Goal: Information Seeking & Learning: Learn about a topic

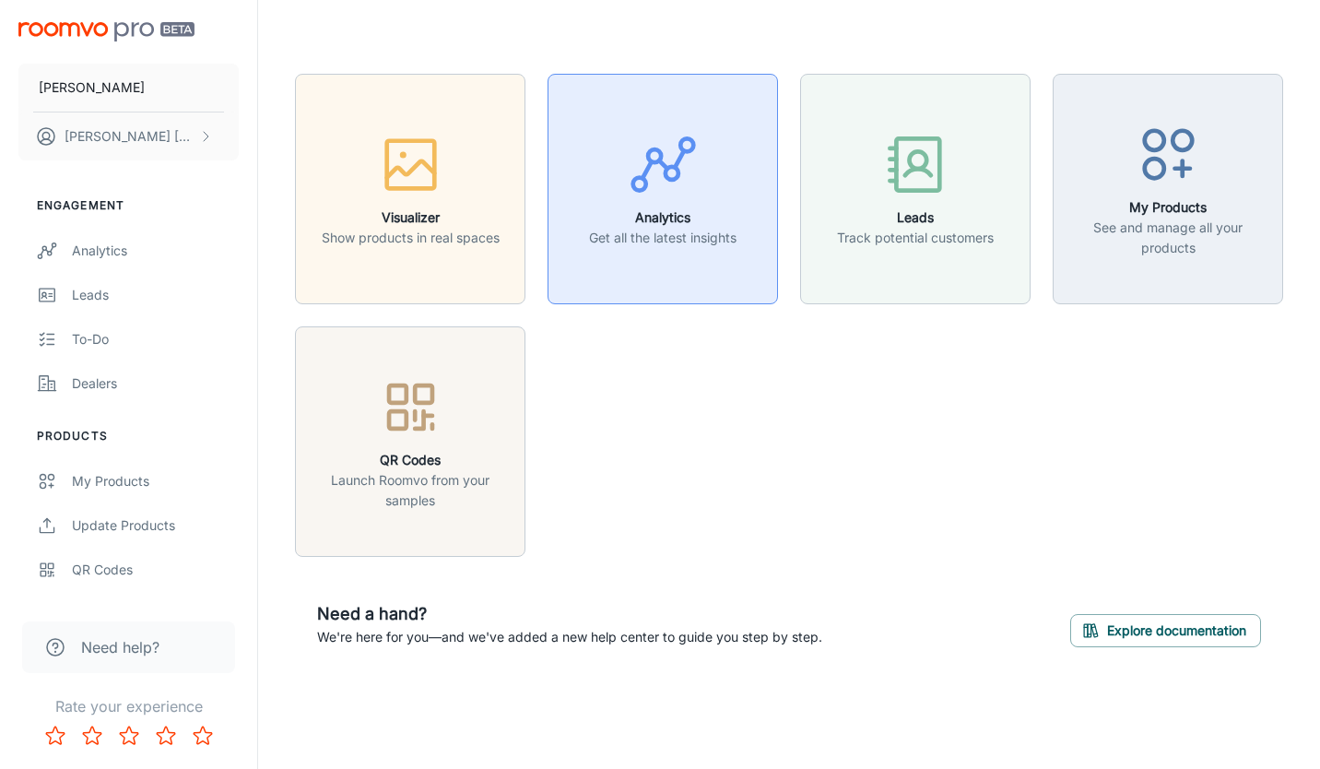
click at [658, 242] on p "Get all the latest insights" at bounding box center [663, 238] width 148 height 20
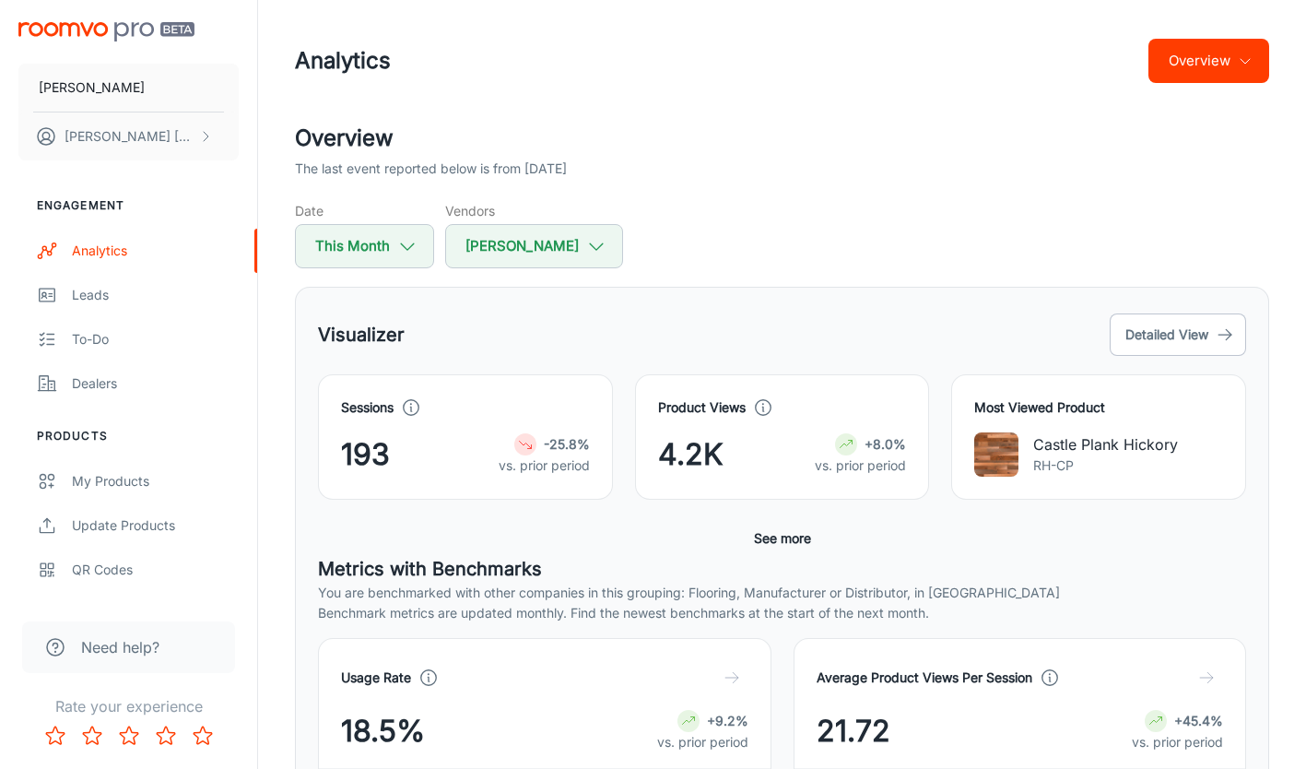
click at [1166, 71] on button "Overview" at bounding box center [1209, 61] width 121 height 44
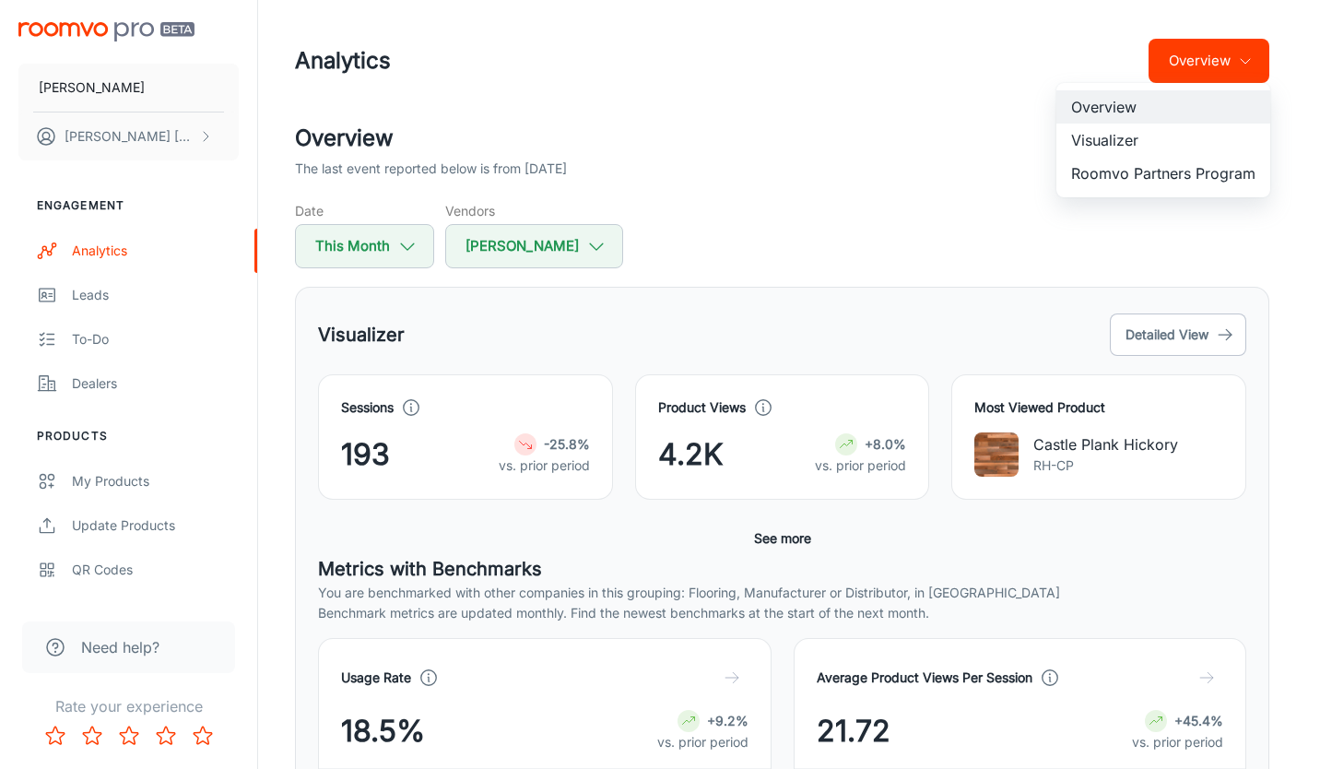
click at [1168, 152] on li "Visualizer" at bounding box center [1164, 140] width 214 height 33
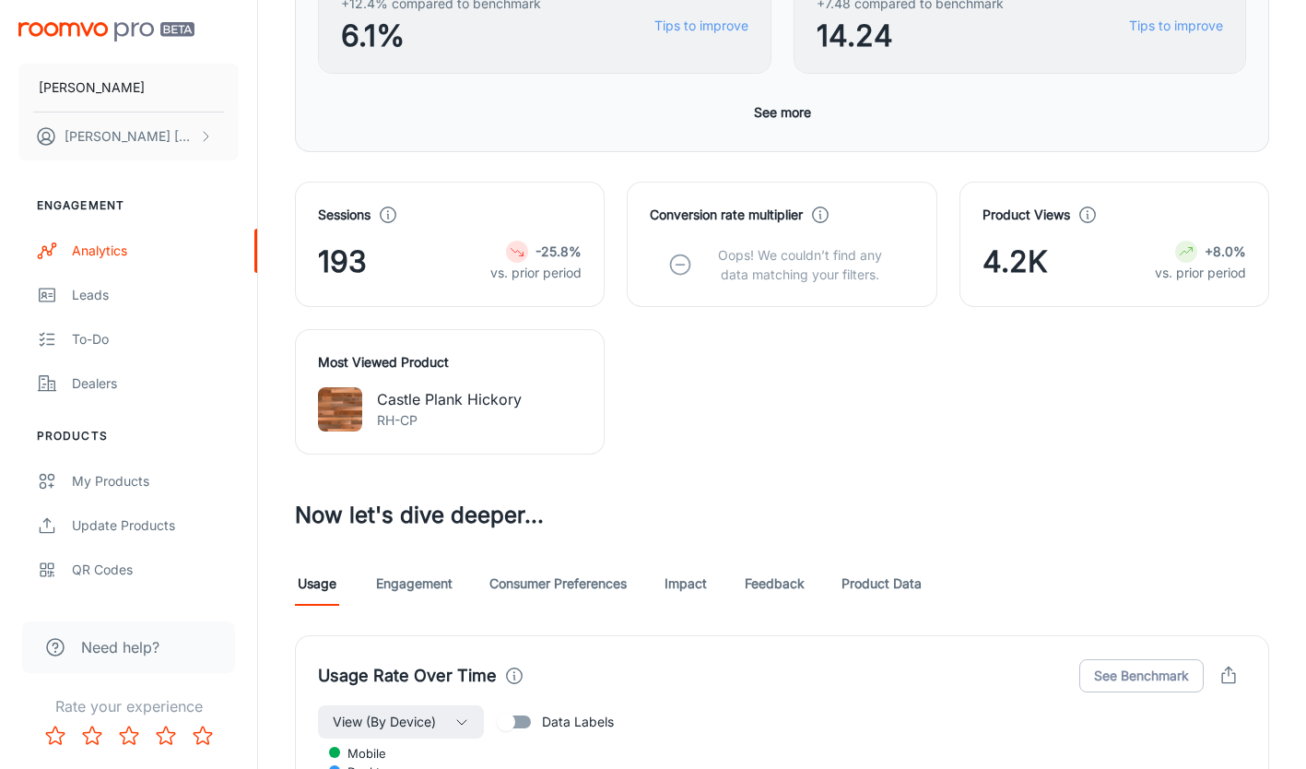
scroll to position [553, 0]
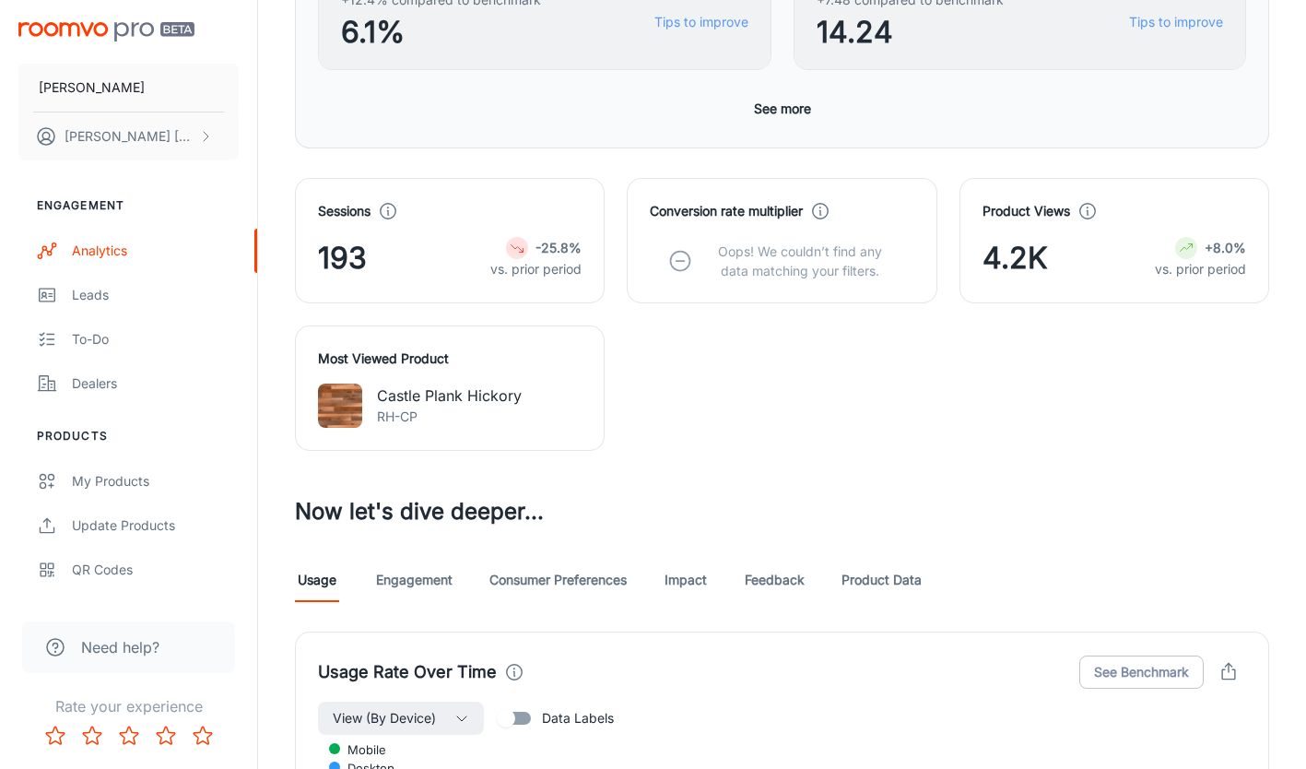
click at [357, 408] on img at bounding box center [340, 406] width 44 height 44
click at [865, 580] on link "Product Data" at bounding box center [882, 580] width 80 height 44
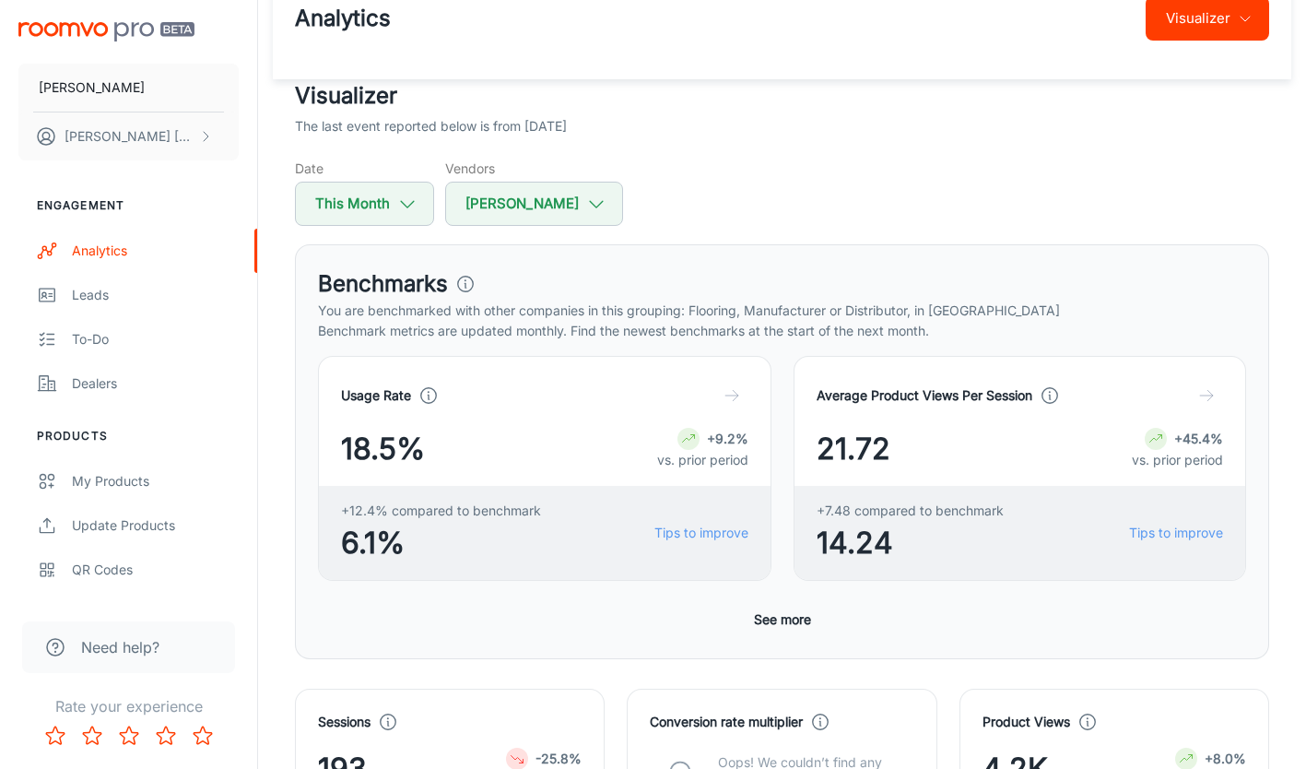
scroll to position [92, 0]
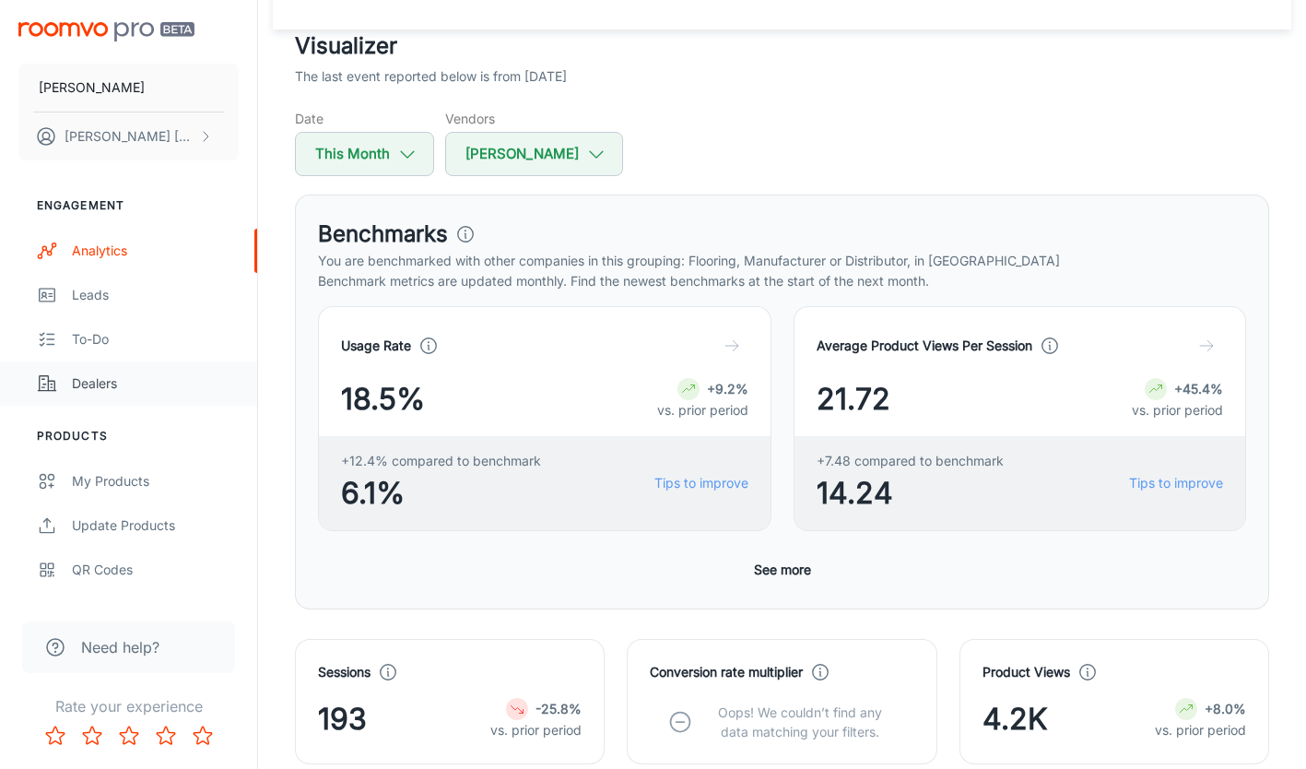
click at [94, 391] on div "Dealers" at bounding box center [155, 383] width 167 height 20
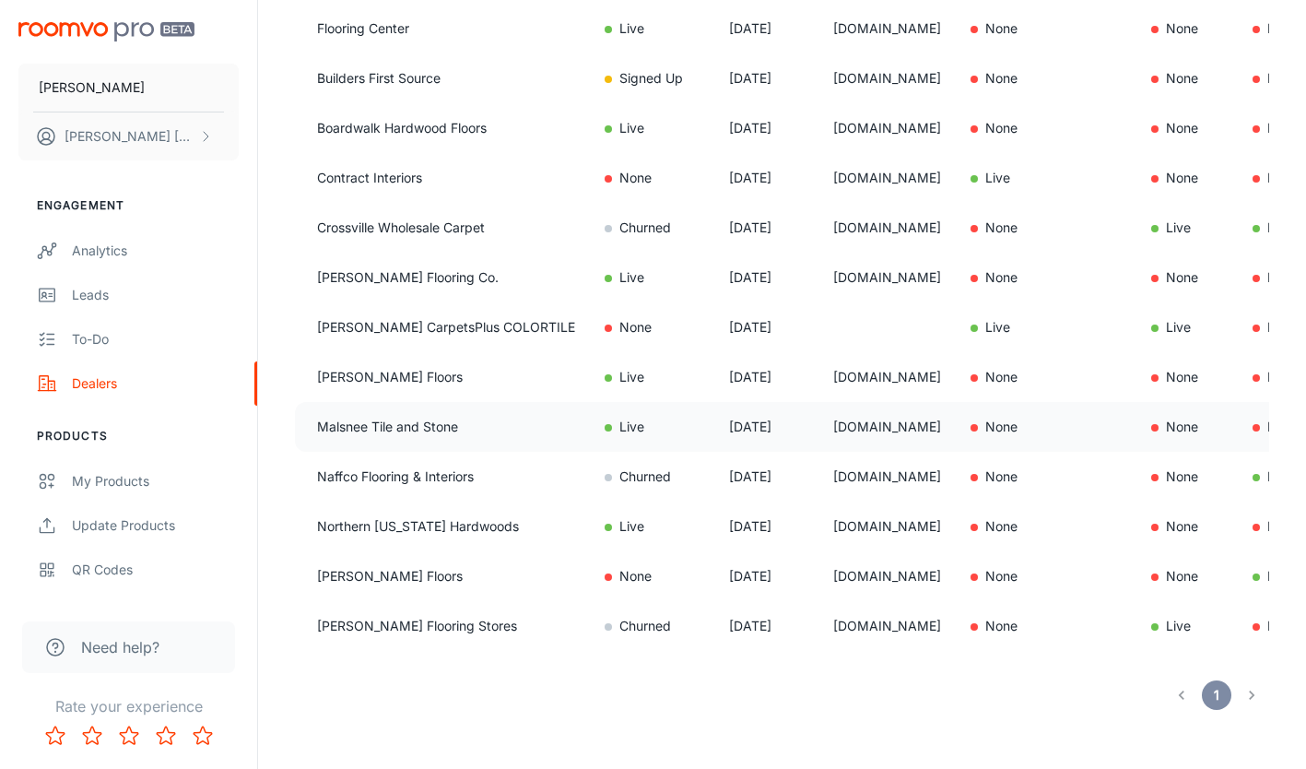
scroll to position [277, 0]
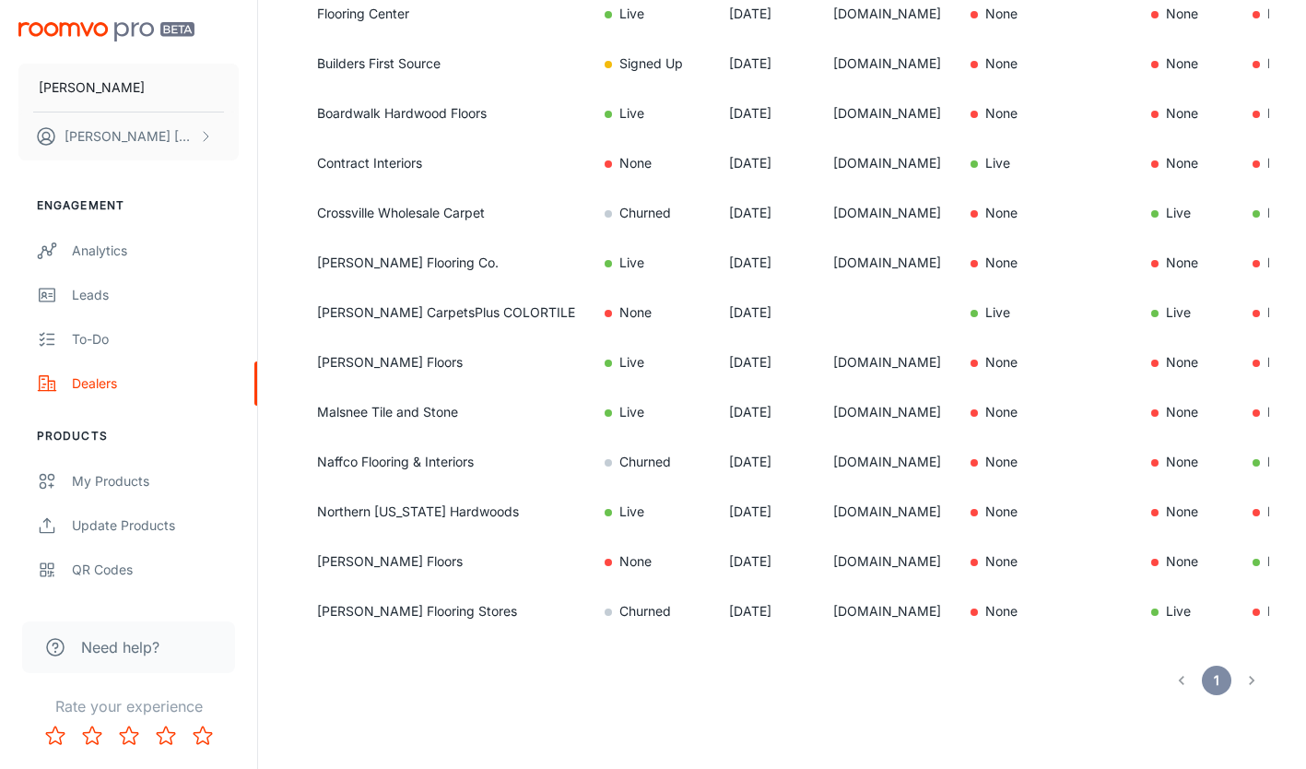
click at [1250, 687] on li "pagination navigation" at bounding box center [1252, 681] width 35 height 30
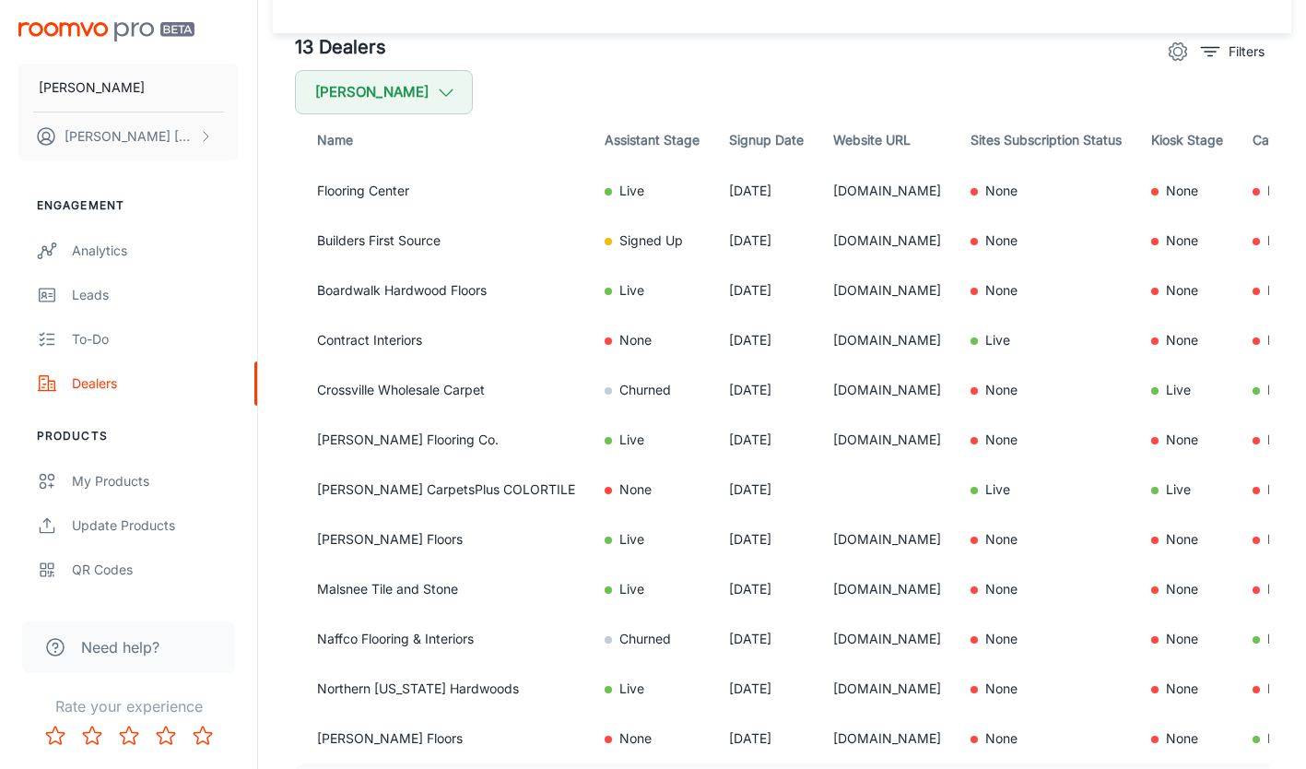
scroll to position [0, 0]
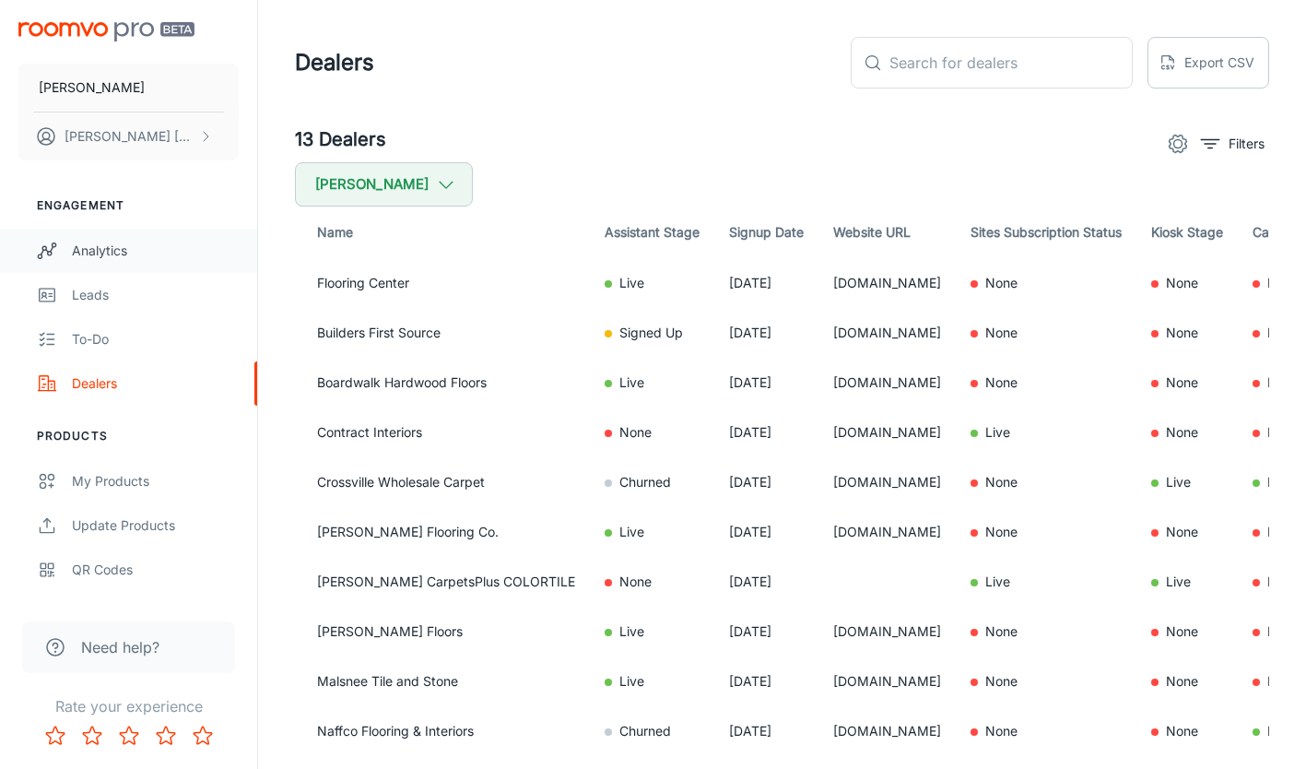
click at [87, 241] on div "Analytics" at bounding box center [155, 251] width 167 height 20
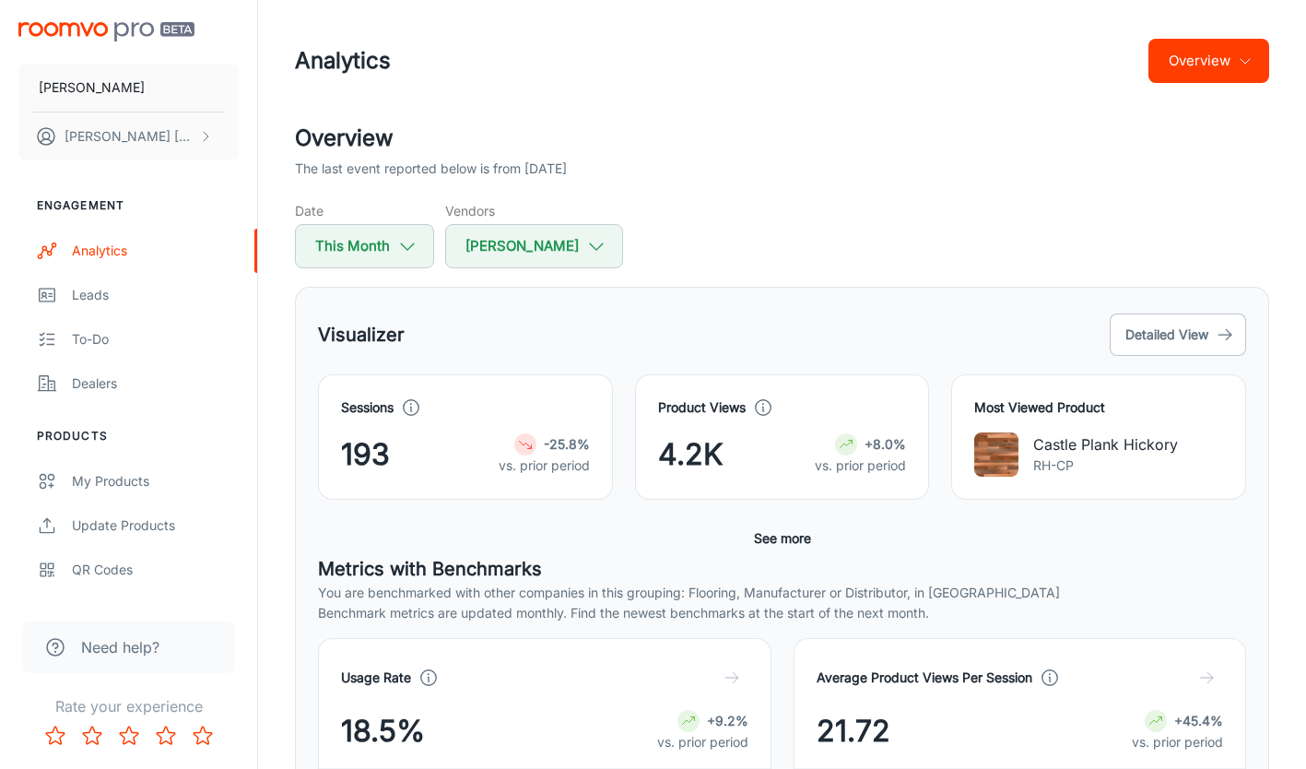
click at [1170, 68] on button "Overview" at bounding box center [1209, 61] width 121 height 44
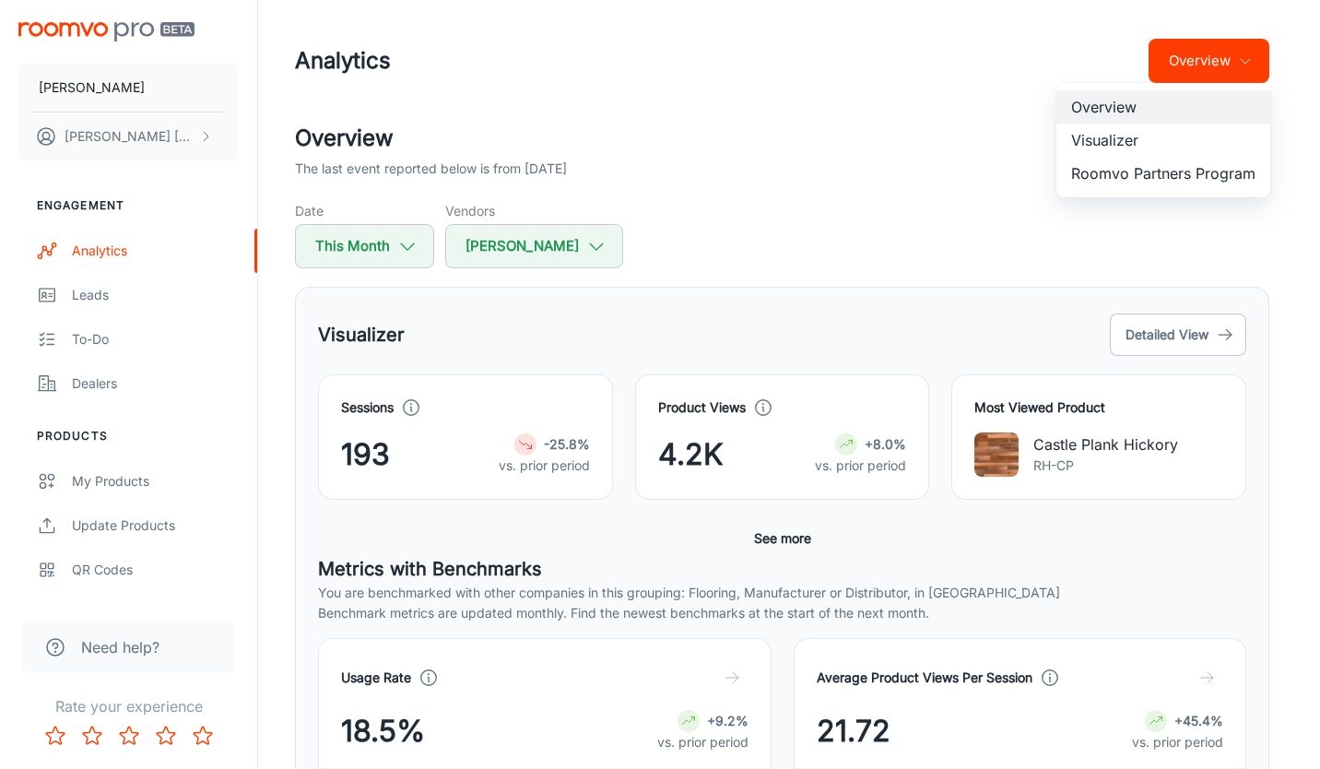
click at [1128, 171] on li "Roomvo Partners Program" at bounding box center [1164, 173] width 214 height 33
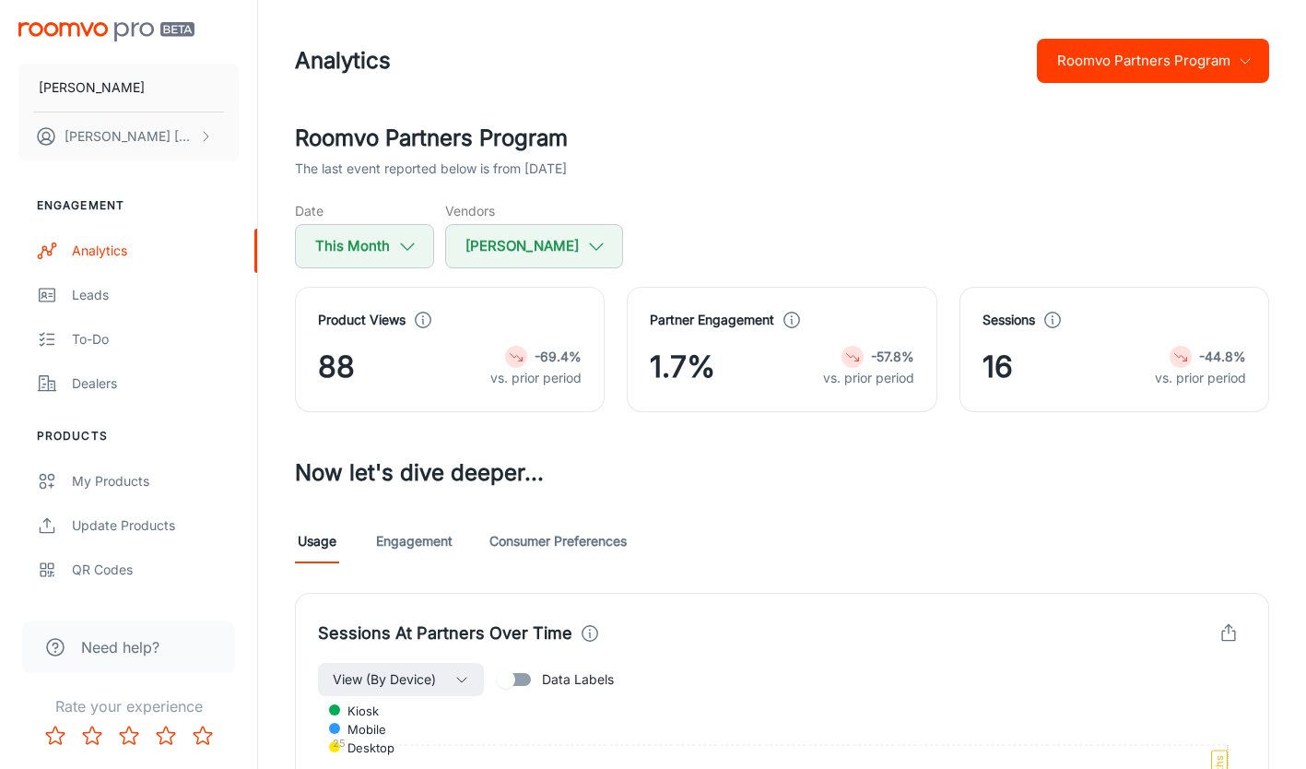
click at [1242, 66] on icon "button" at bounding box center [1245, 60] width 15 height 15
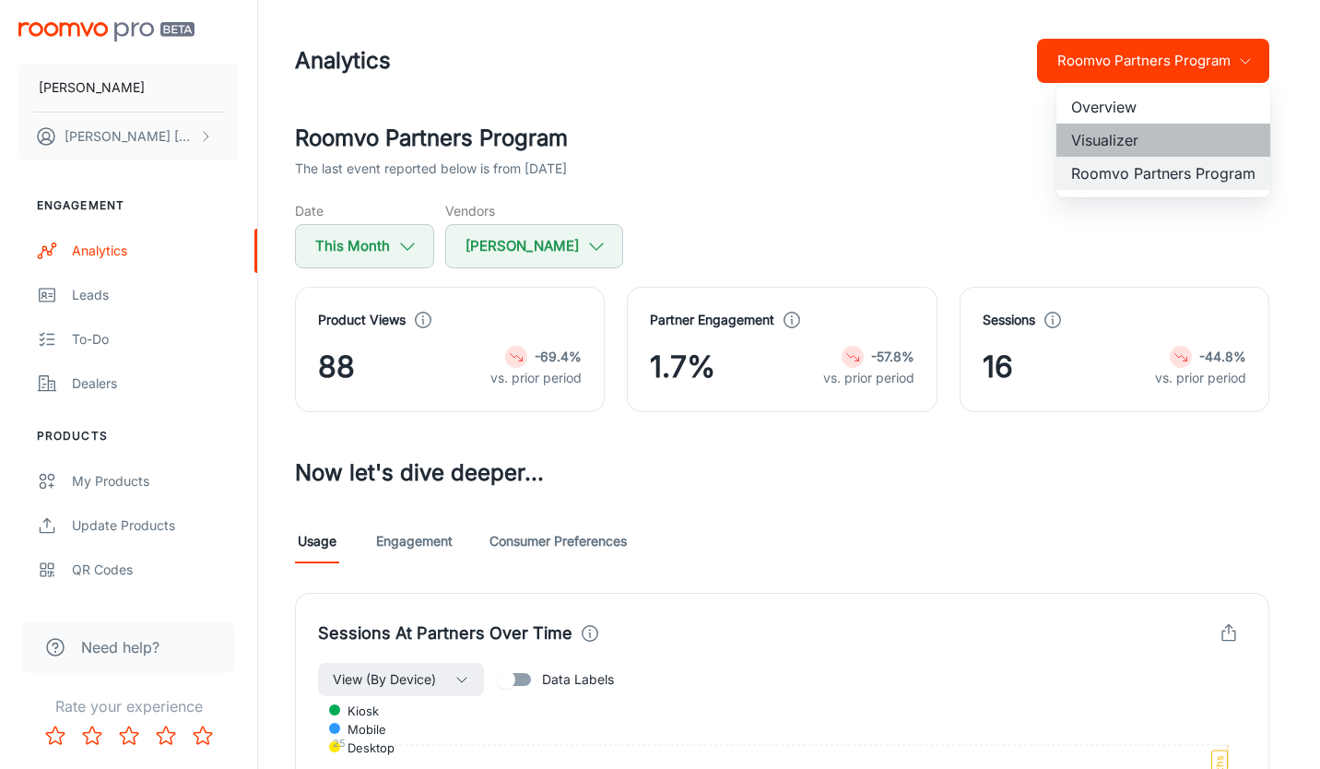
click at [1107, 150] on li "Visualizer" at bounding box center [1164, 140] width 214 height 33
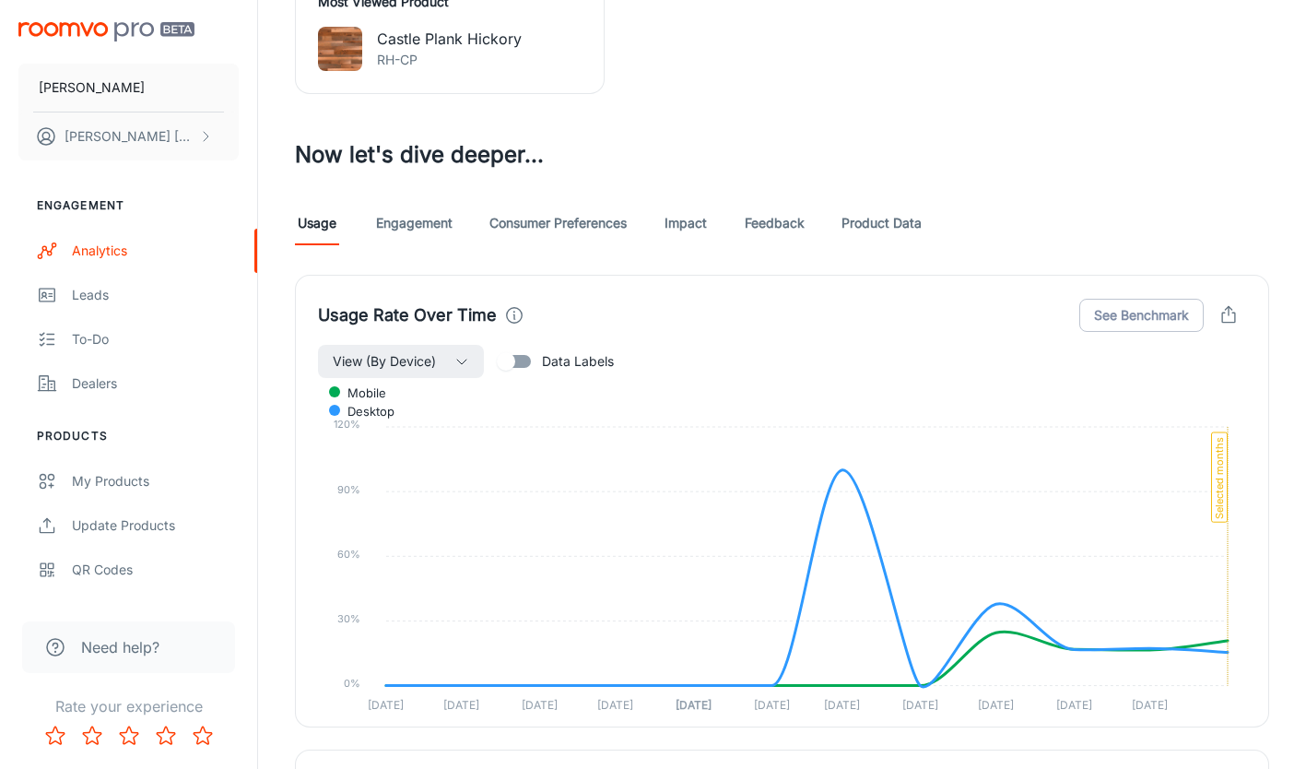
scroll to position [922, 0]
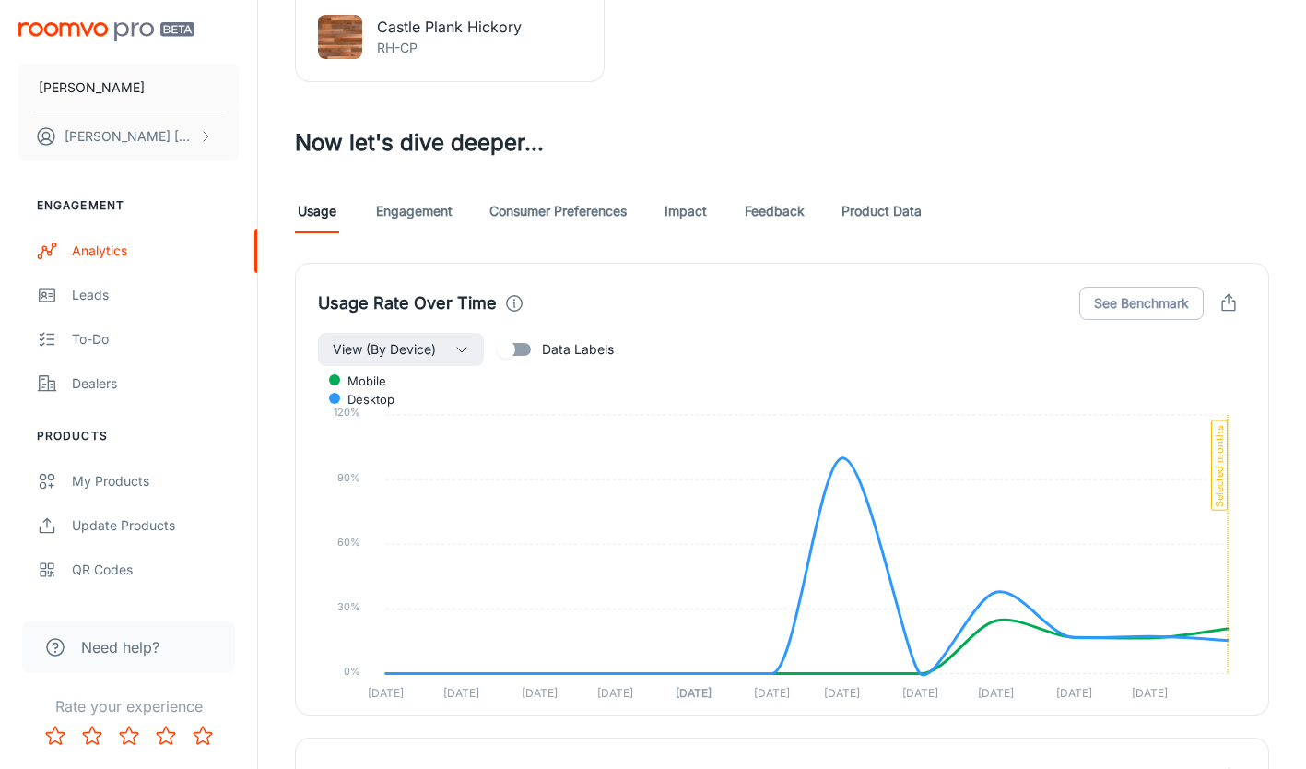
click at [558, 207] on link "Consumer Preferences" at bounding box center [558, 211] width 137 height 44
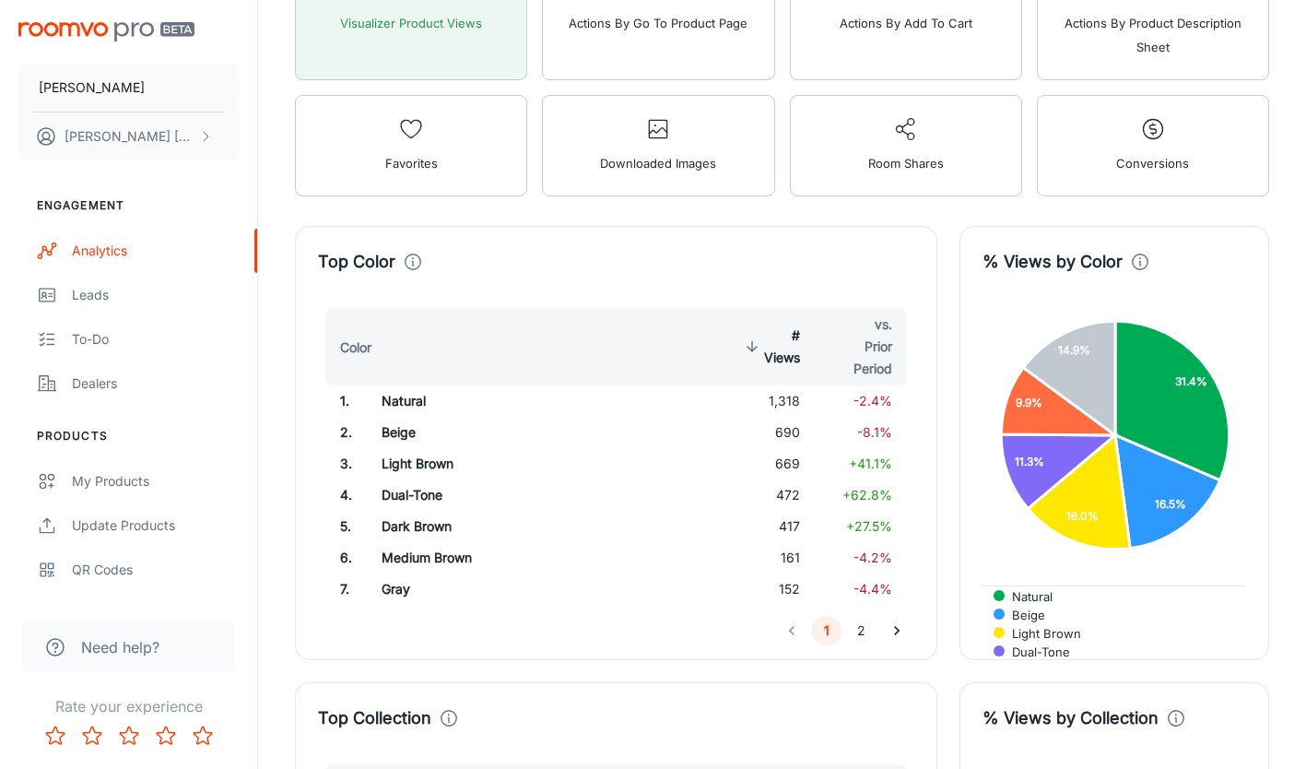
scroll to position [769, 0]
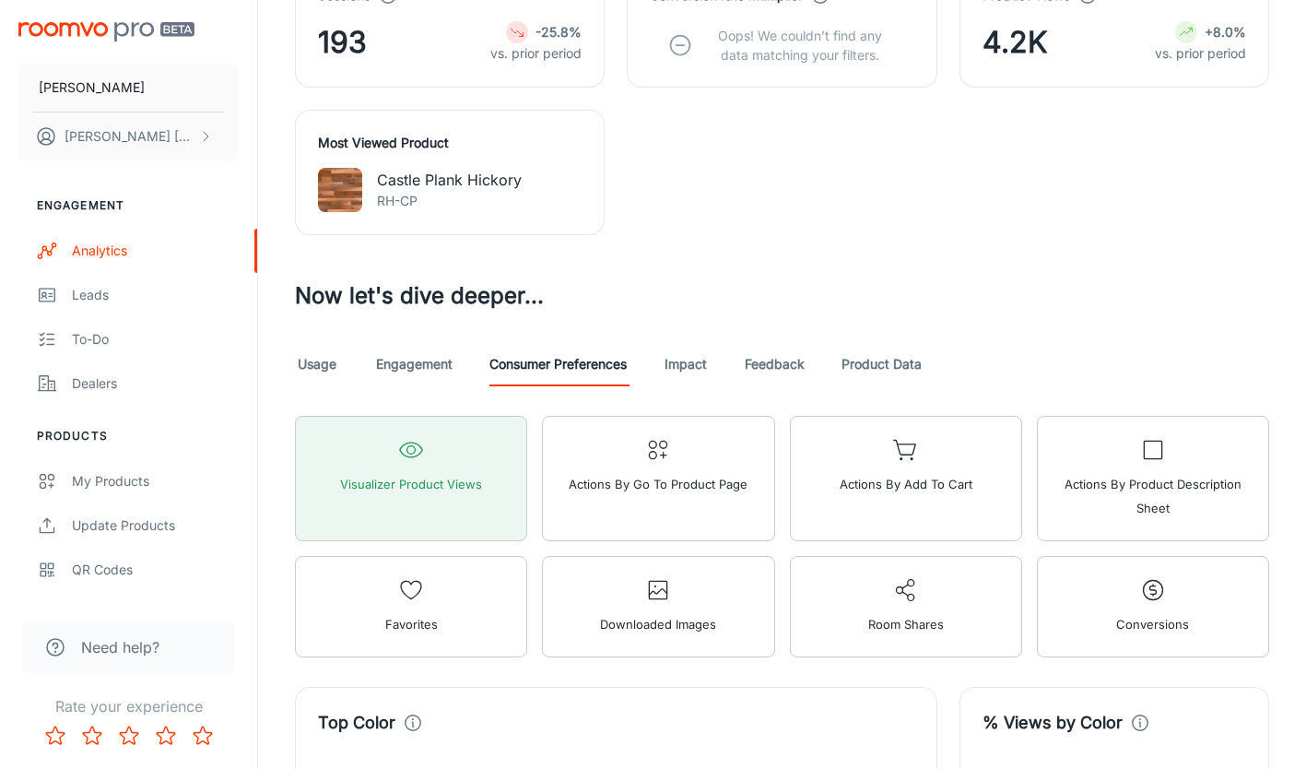
click at [686, 372] on link "Impact" at bounding box center [686, 364] width 44 height 44
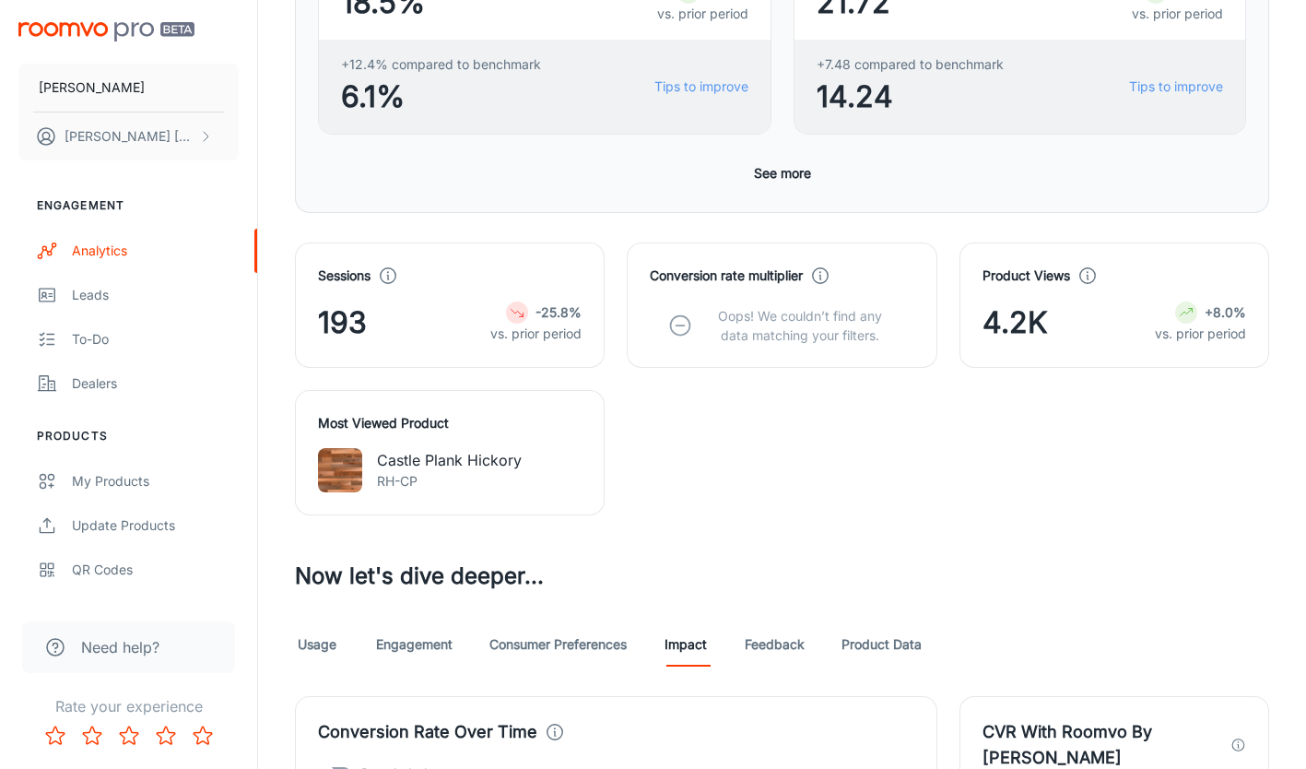
scroll to position [645, 0]
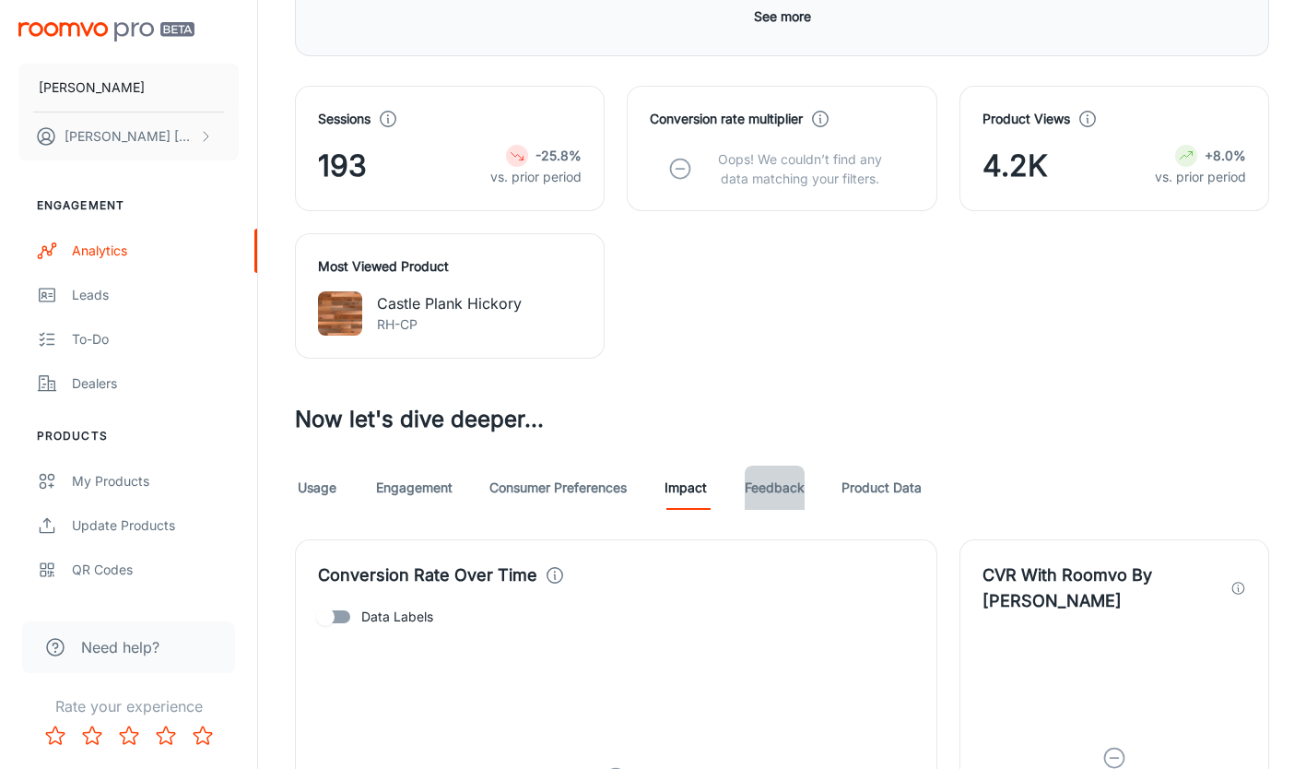
click at [787, 490] on link "Feedback" at bounding box center [775, 488] width 60 height 44
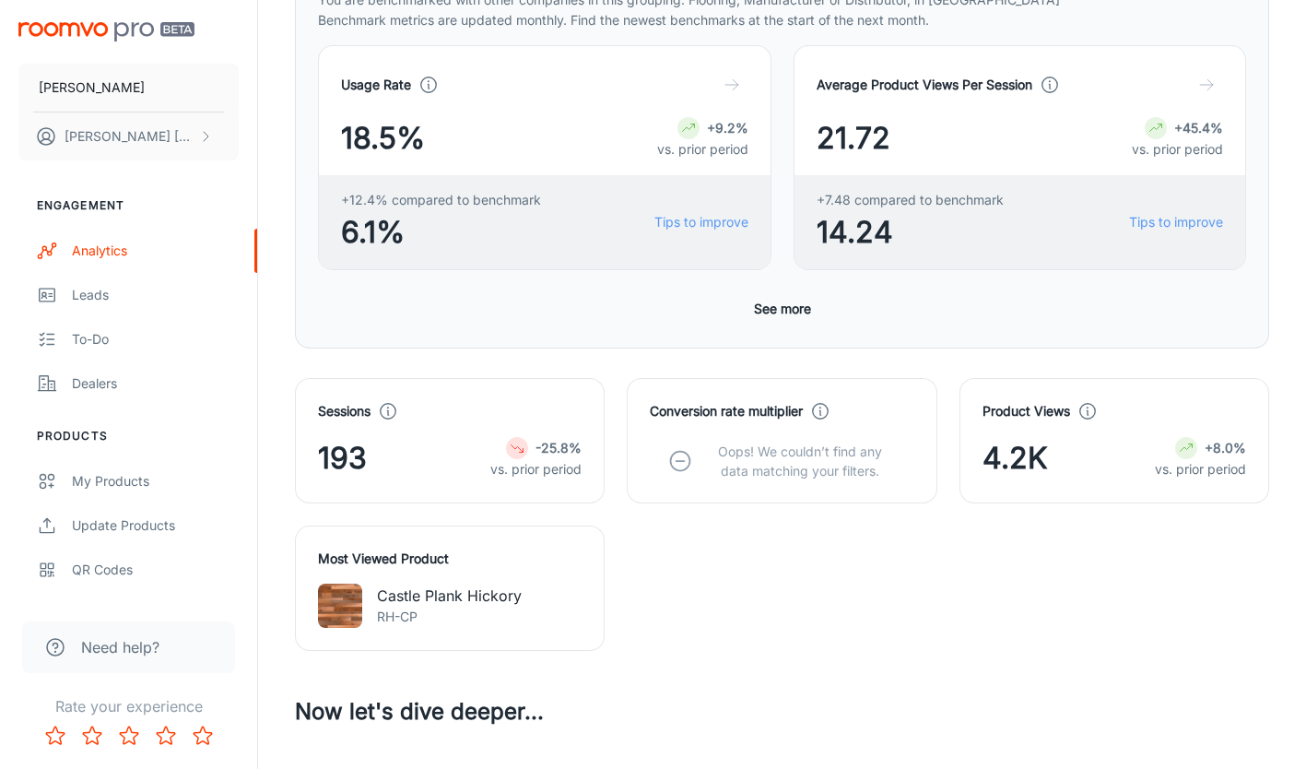
scroll to position [722, 0]
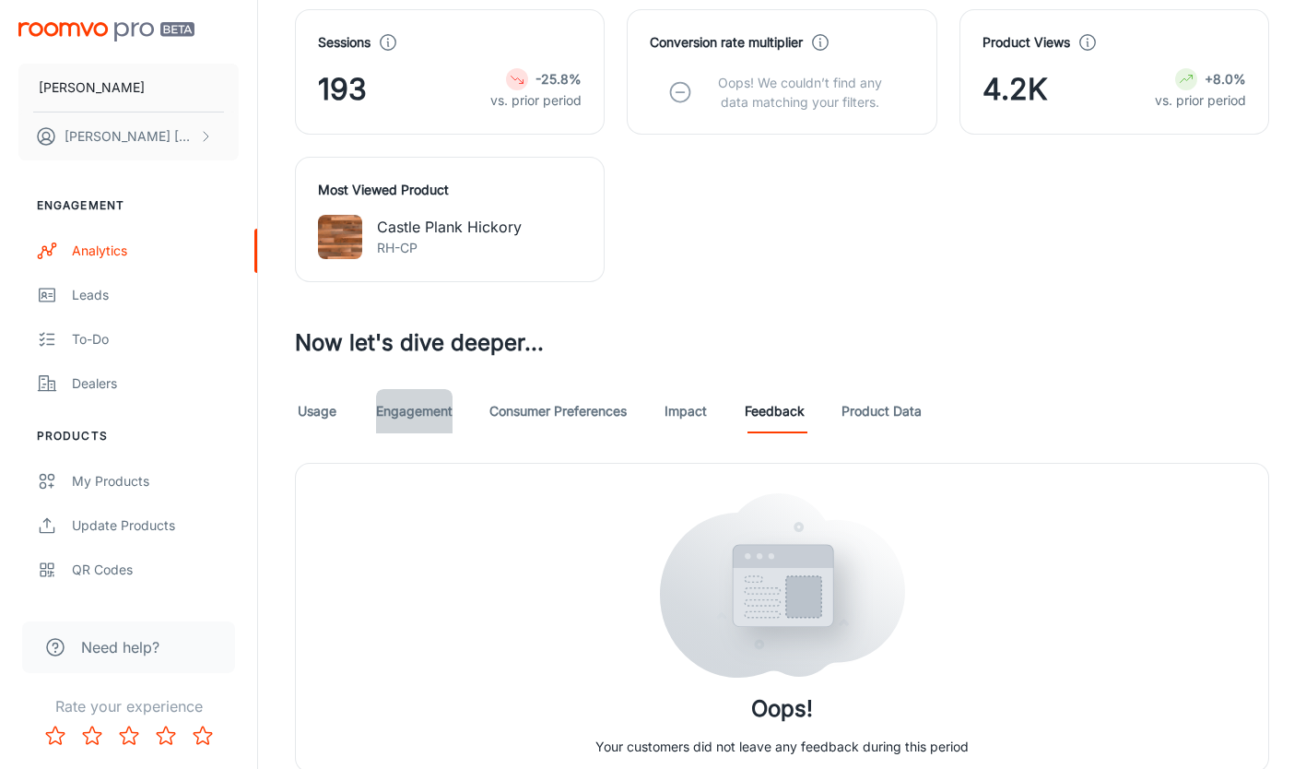
click at [421, 412] on link "Engagement" at bounding box center [414, 411] width 77 height 44
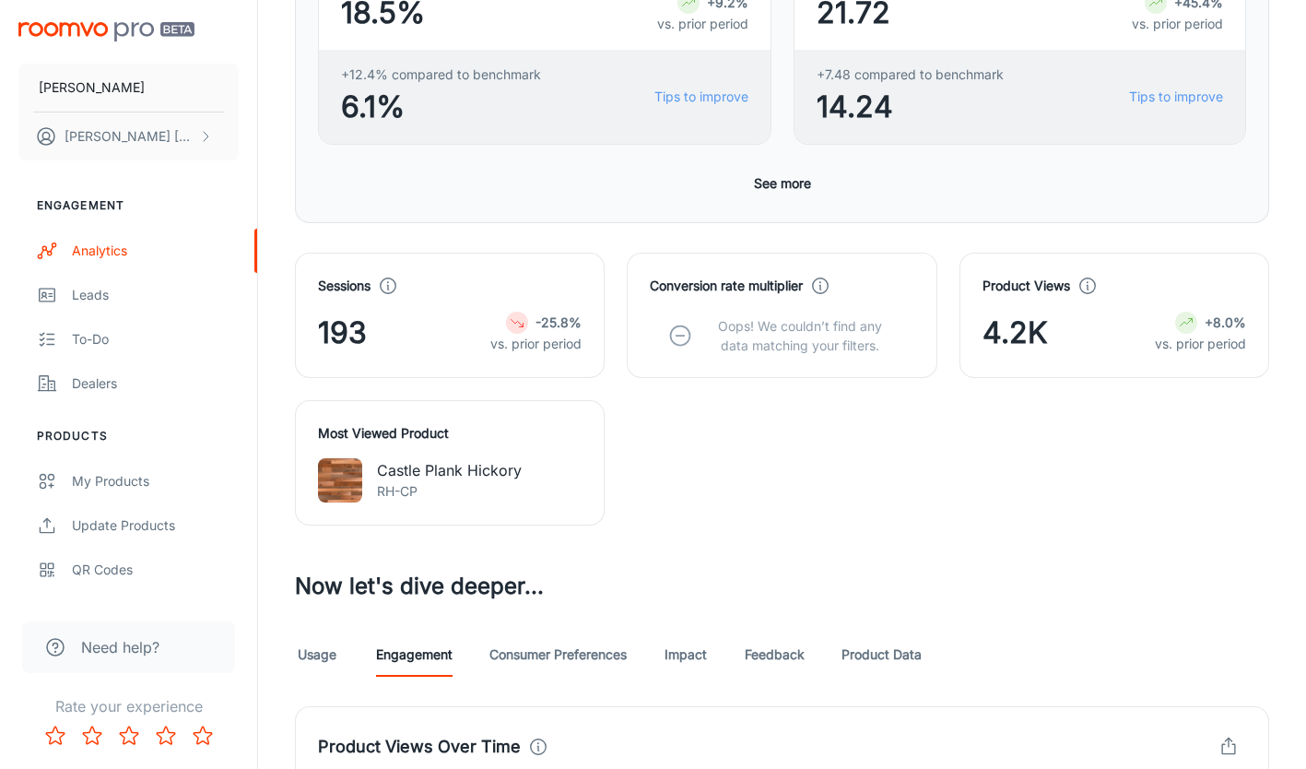
scroll to position [612, 0]
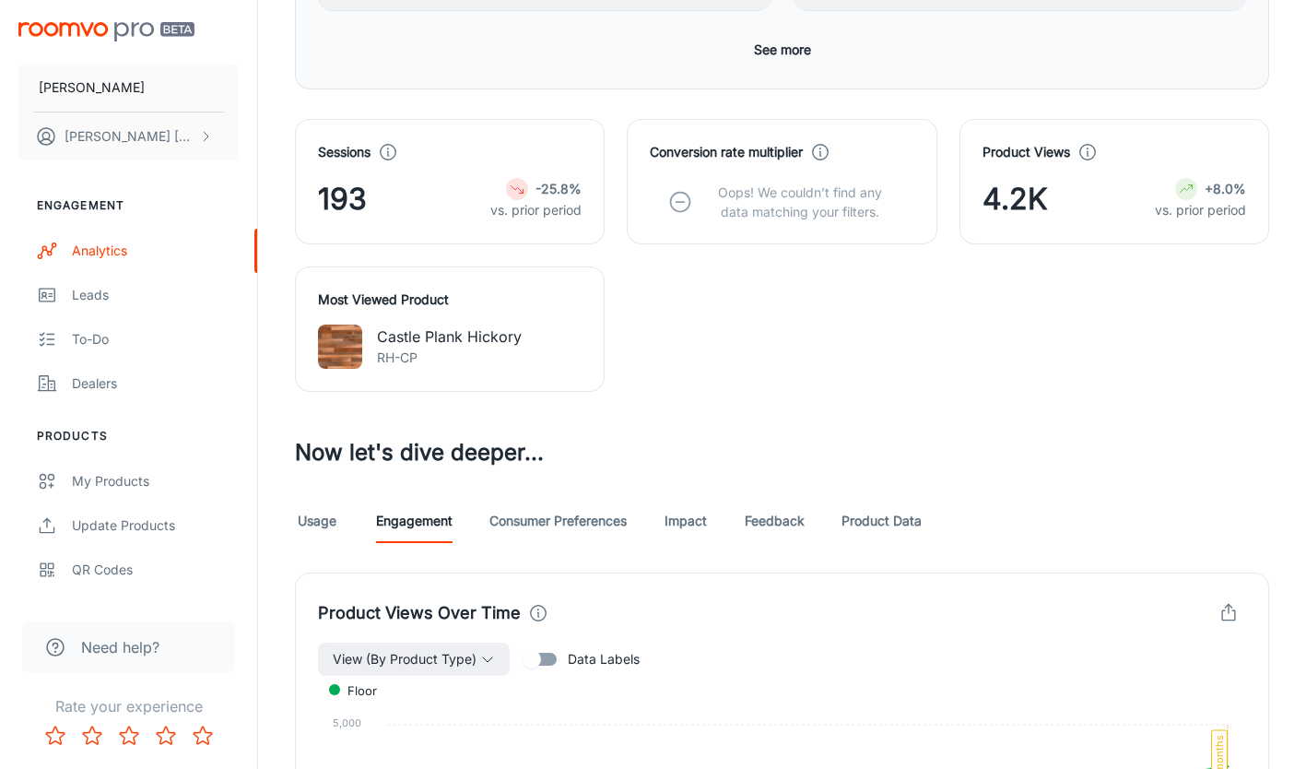
click at [854, 521] on link "Product Data" at bounding box center [882, 521] width 80 height 44
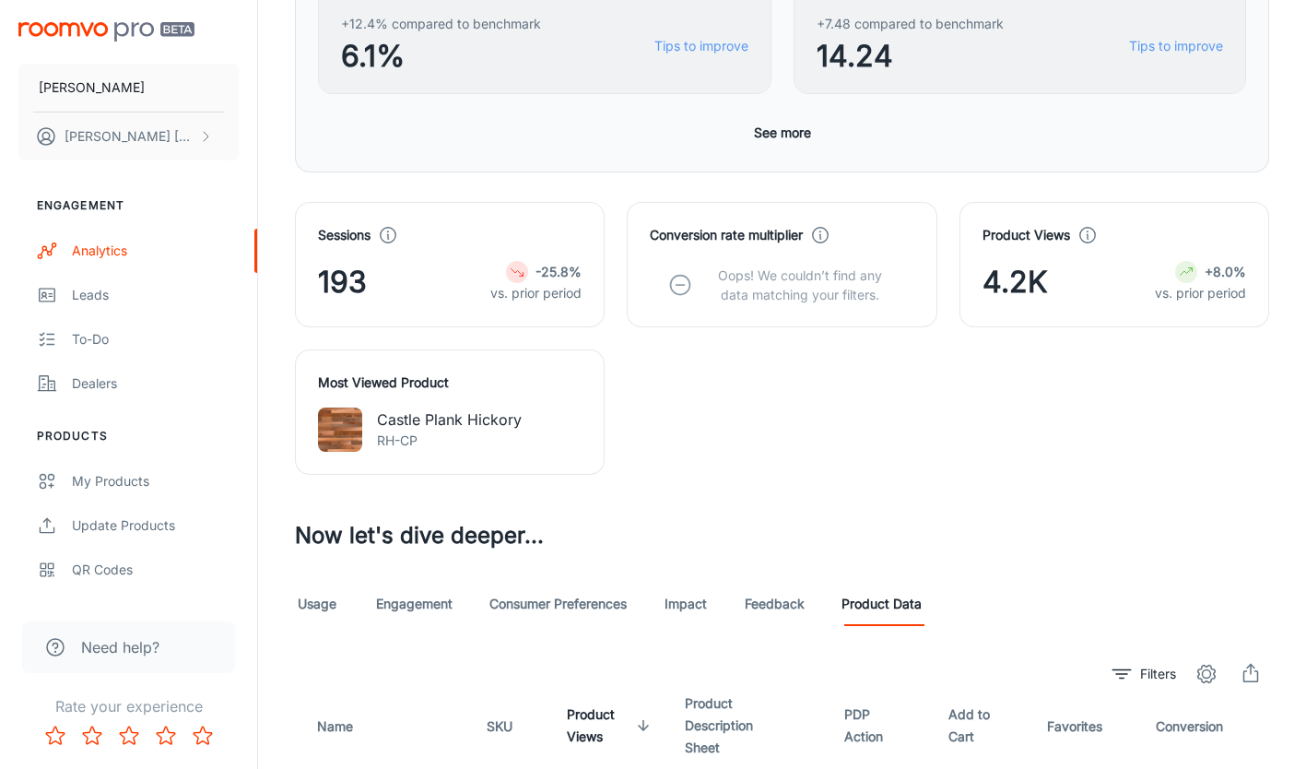
scroll to position [397, 0]
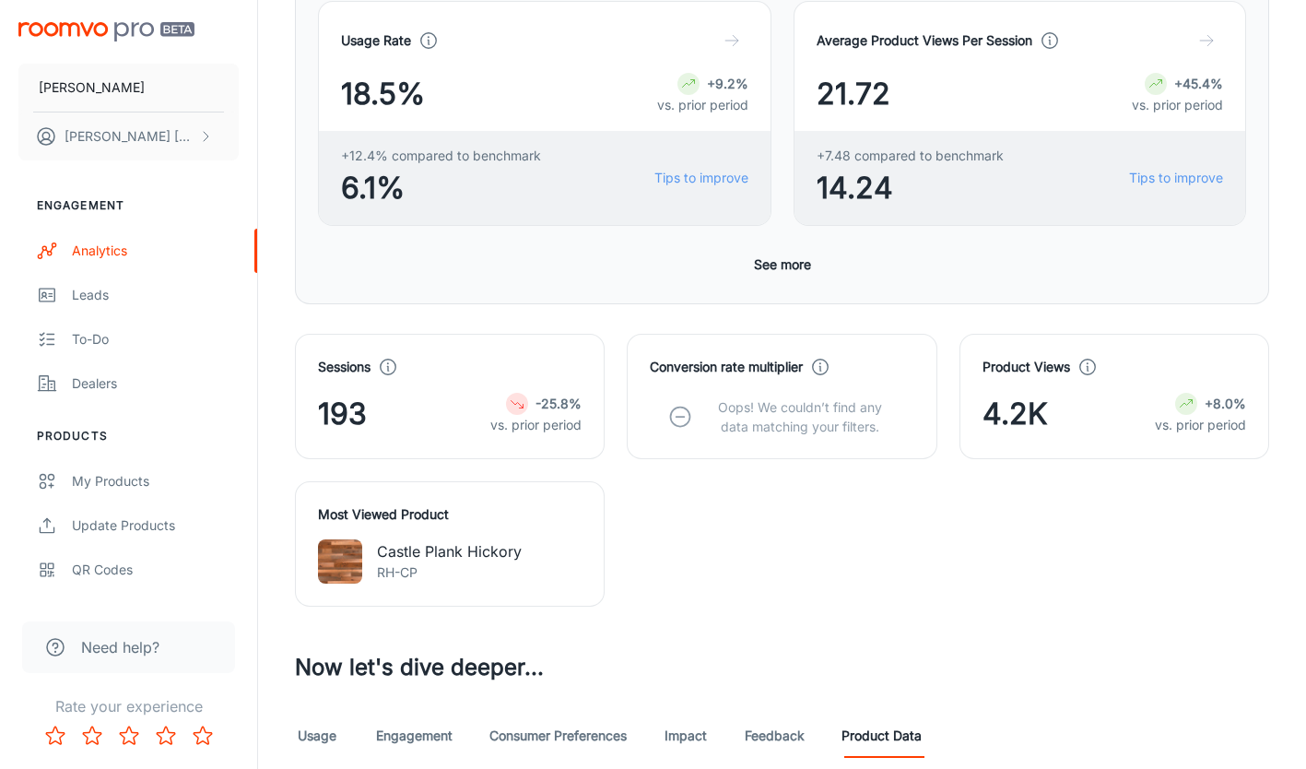
click at [323, 556] on img at bounding box center [340, 561] width 44 height 44
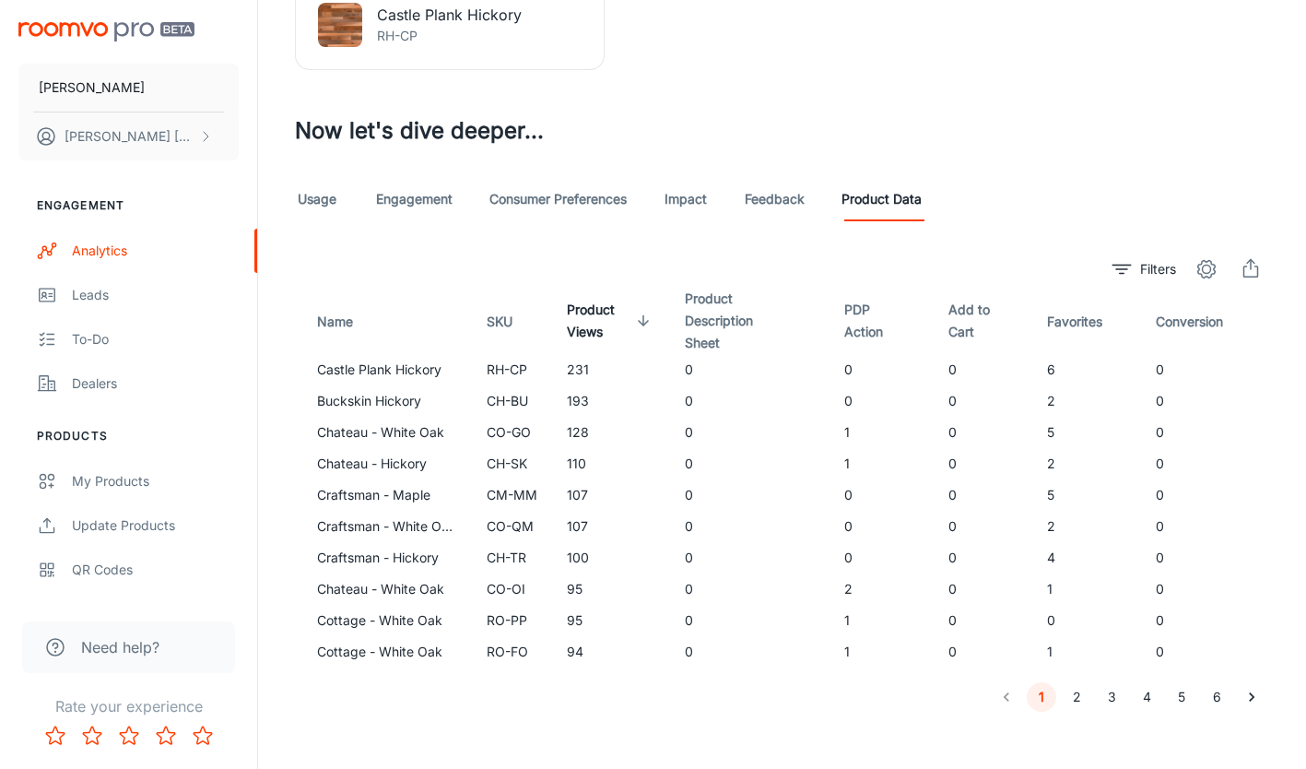
scroll to position [951, 0]
